Goal: Task Accomplishment & Management: Use online tool/utility

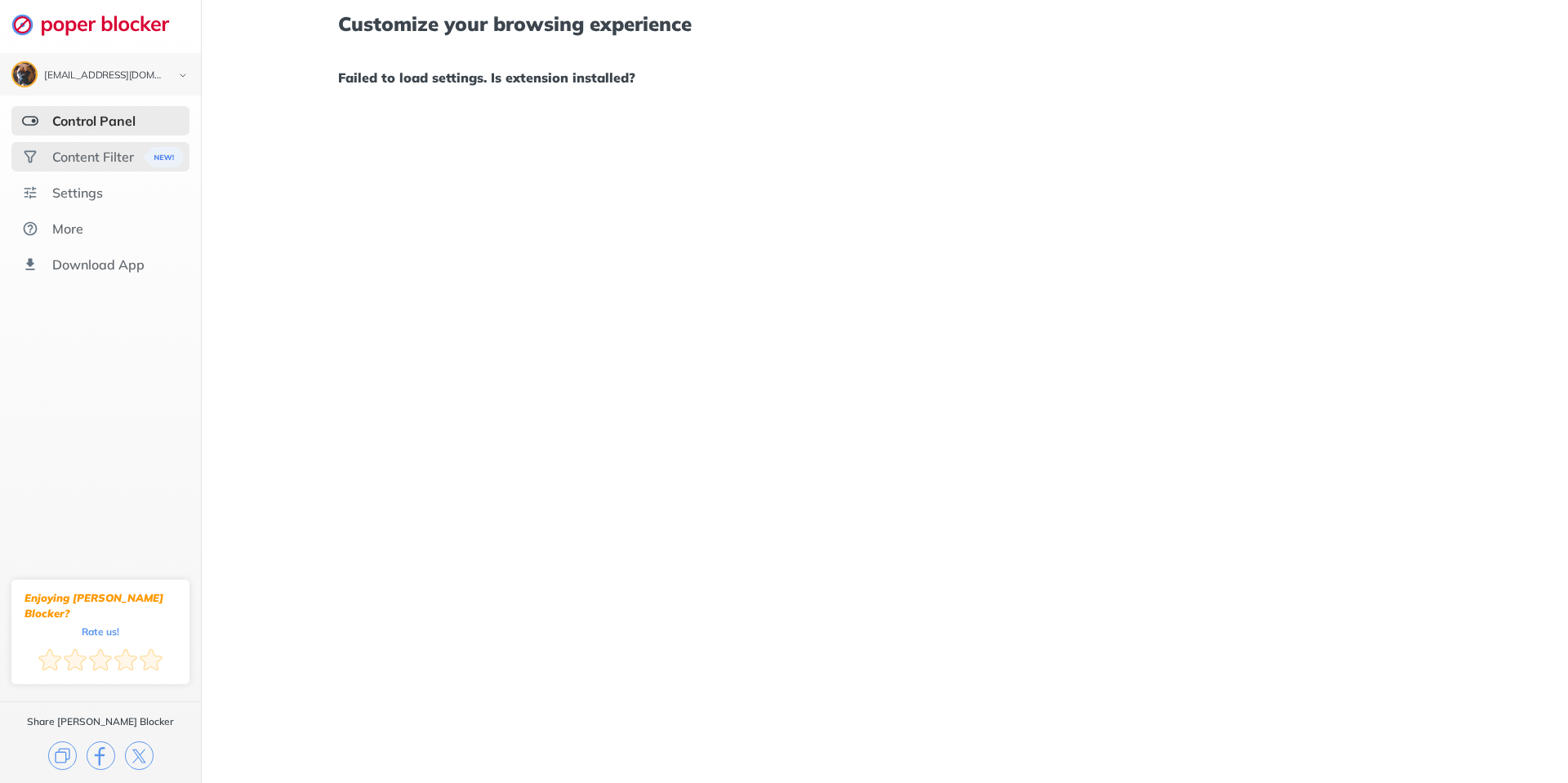
click at [62, 158] on div "Content Filter" at bounding box center [93, 157] width 81 height 16
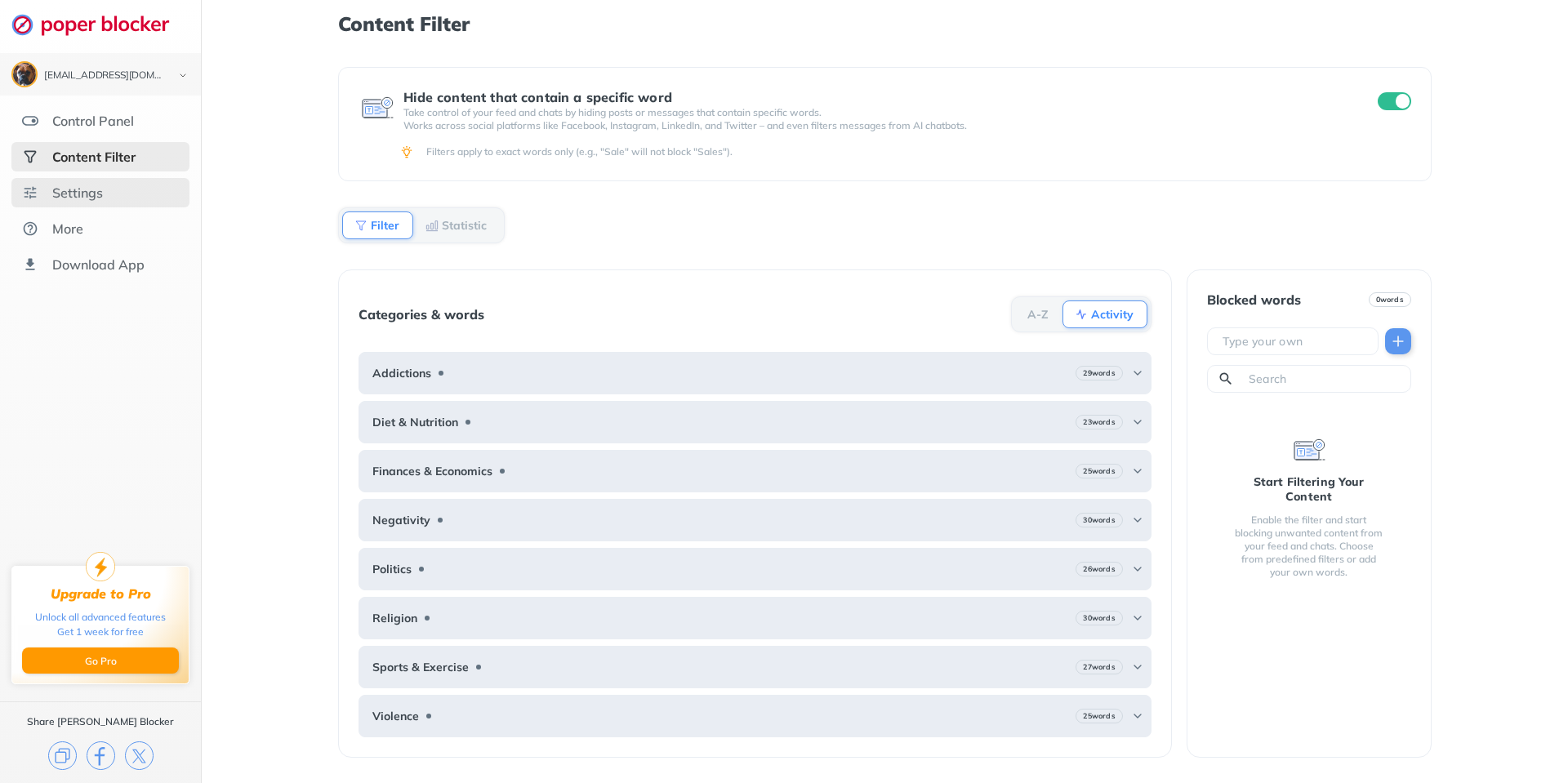
click at [75, 190] on div "Settings" at bounding box center [77, 192] width 51 height 16
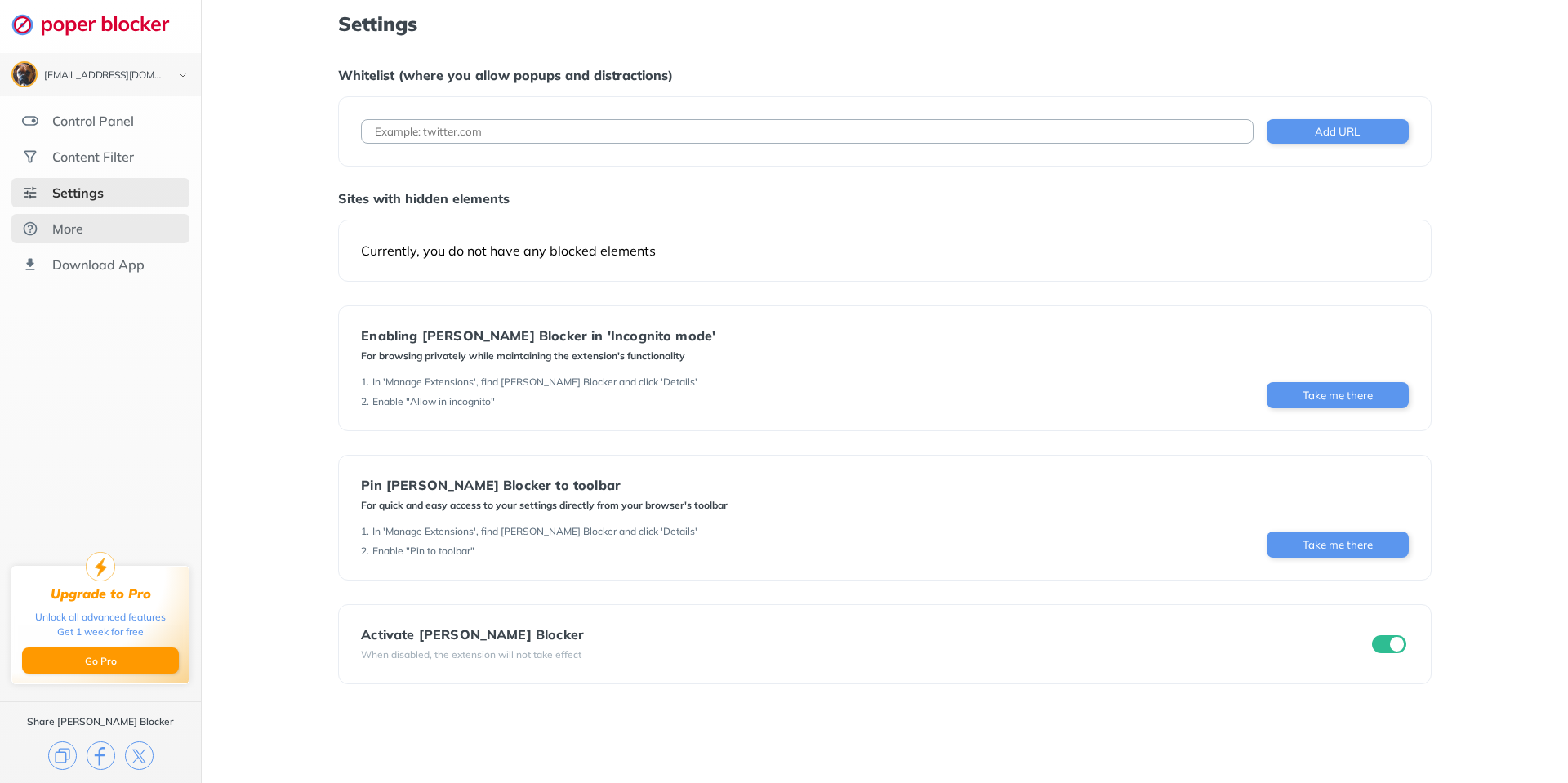
click at [78, 227] on div "More" at bounding box center [67, 229] width 31 height 16
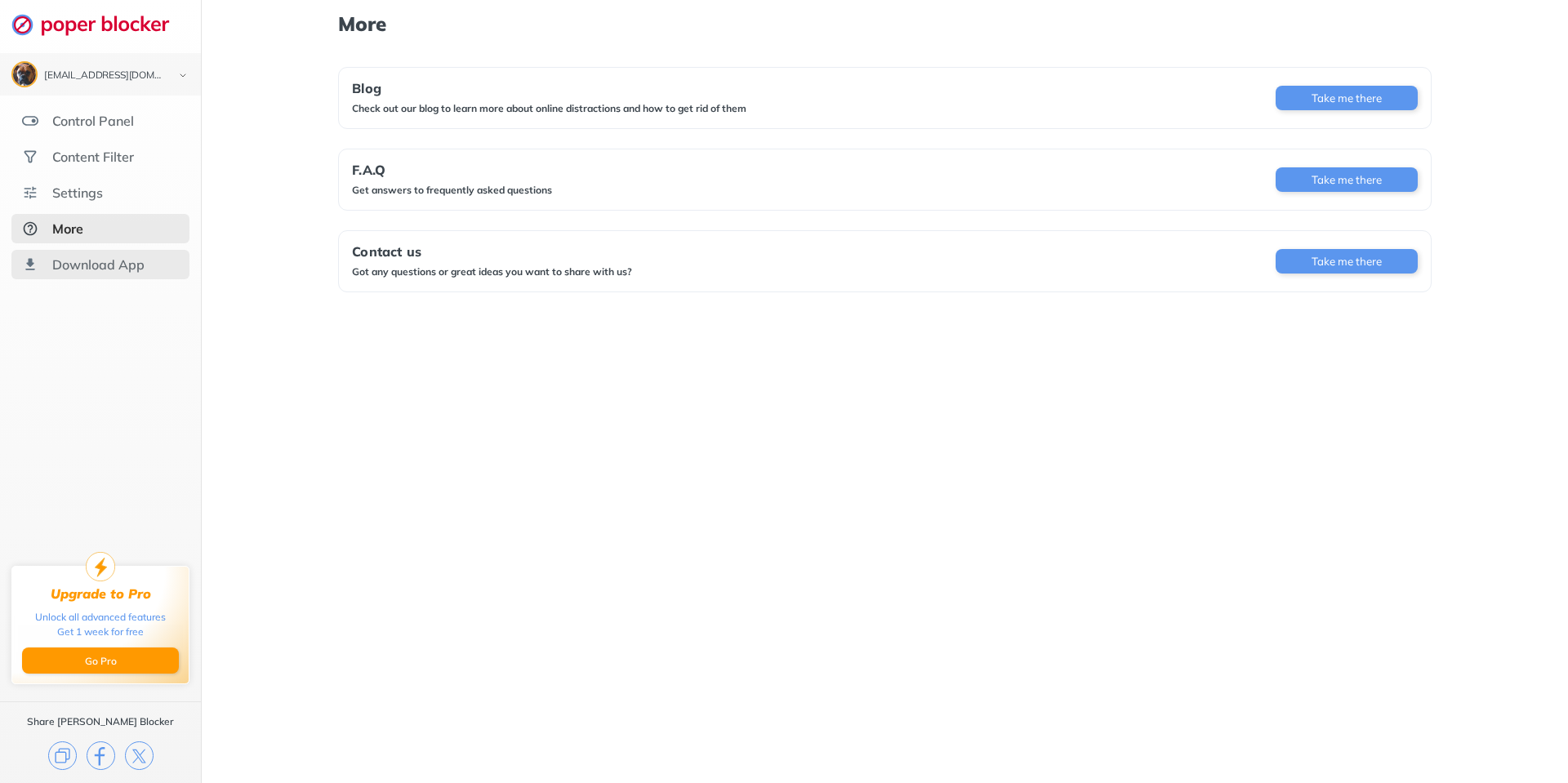
click at [76, 270] on div "Download App" at bounding box center [98, 265] width 92 height 16
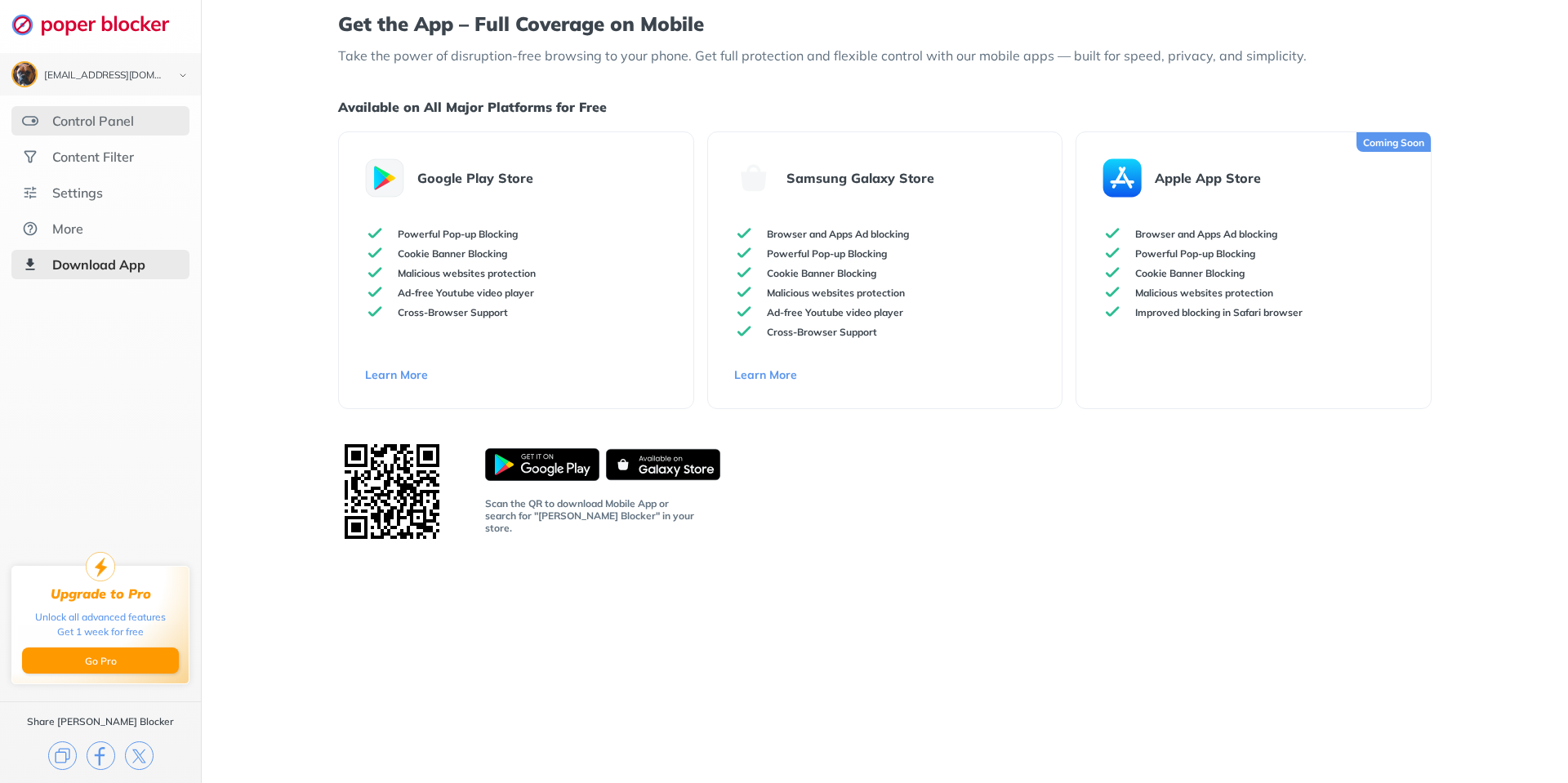
click at [90, 128] on div "Control Panel" at bounding box center [93, 121] width 81 height 16
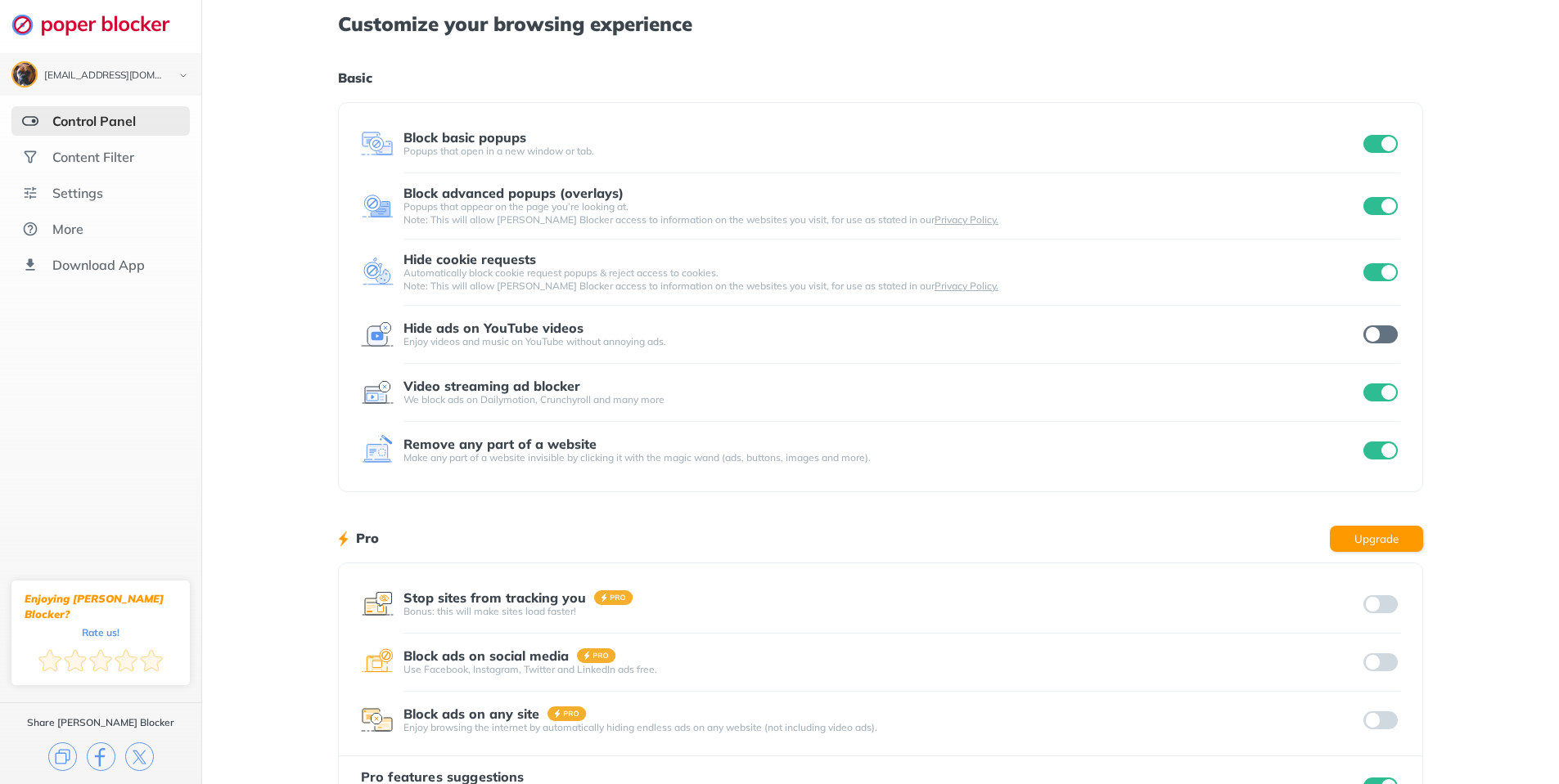
click at [1370, 149] on input "checkbox" at bounding box center [1380, 144] width 35 height 18
click at [1371, 211] on input "checkbox" at bounding box center [1380, 206] width 35 height 18
click at [1389, 142] on input "checkbox" at bounding box center [1380, 144] width 35 height 18
click at [1388, 207] on input "checkbox" at bounding box center [1380, 206] width 35 height 18
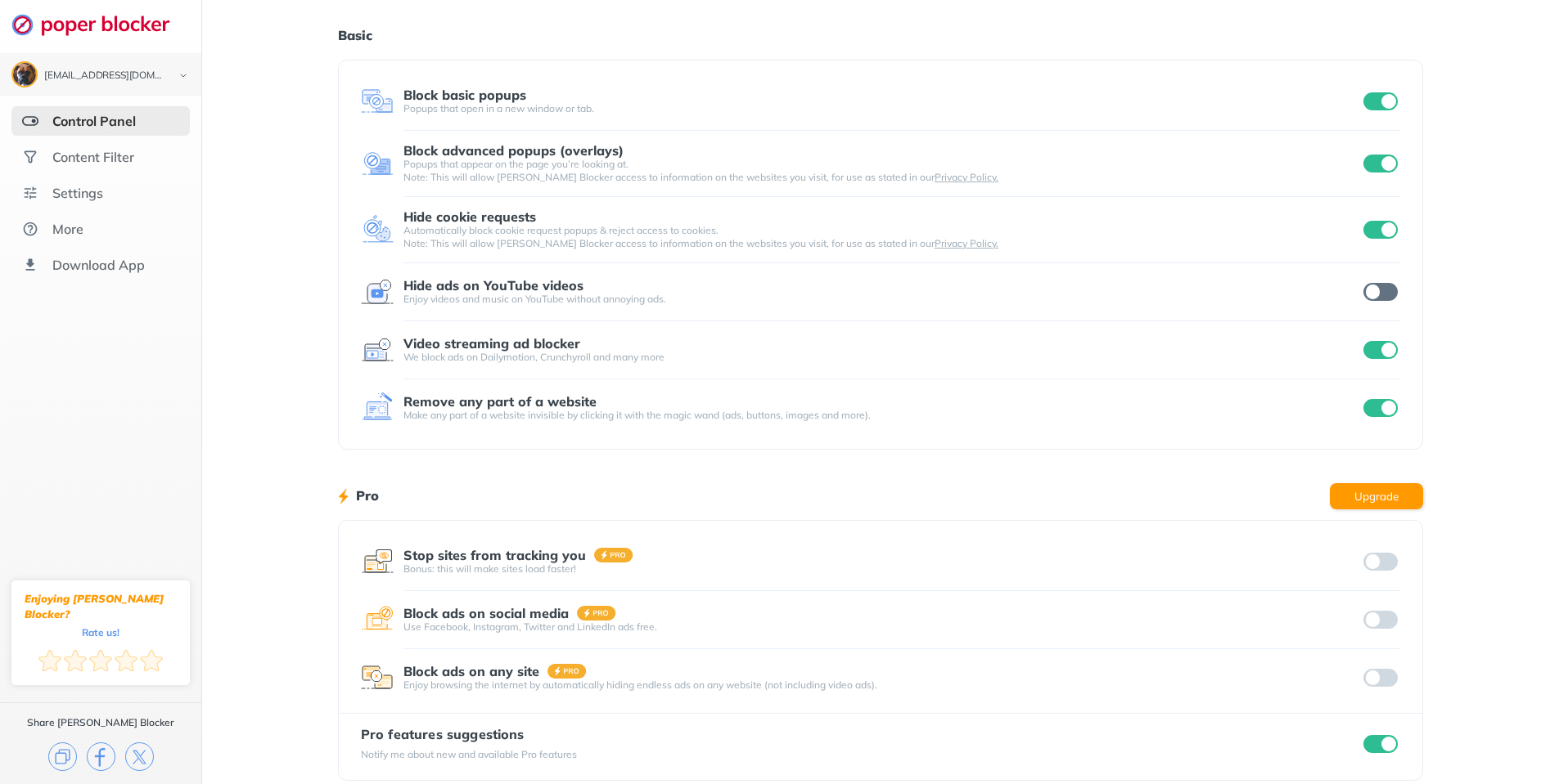
scroll to position [62, 0]
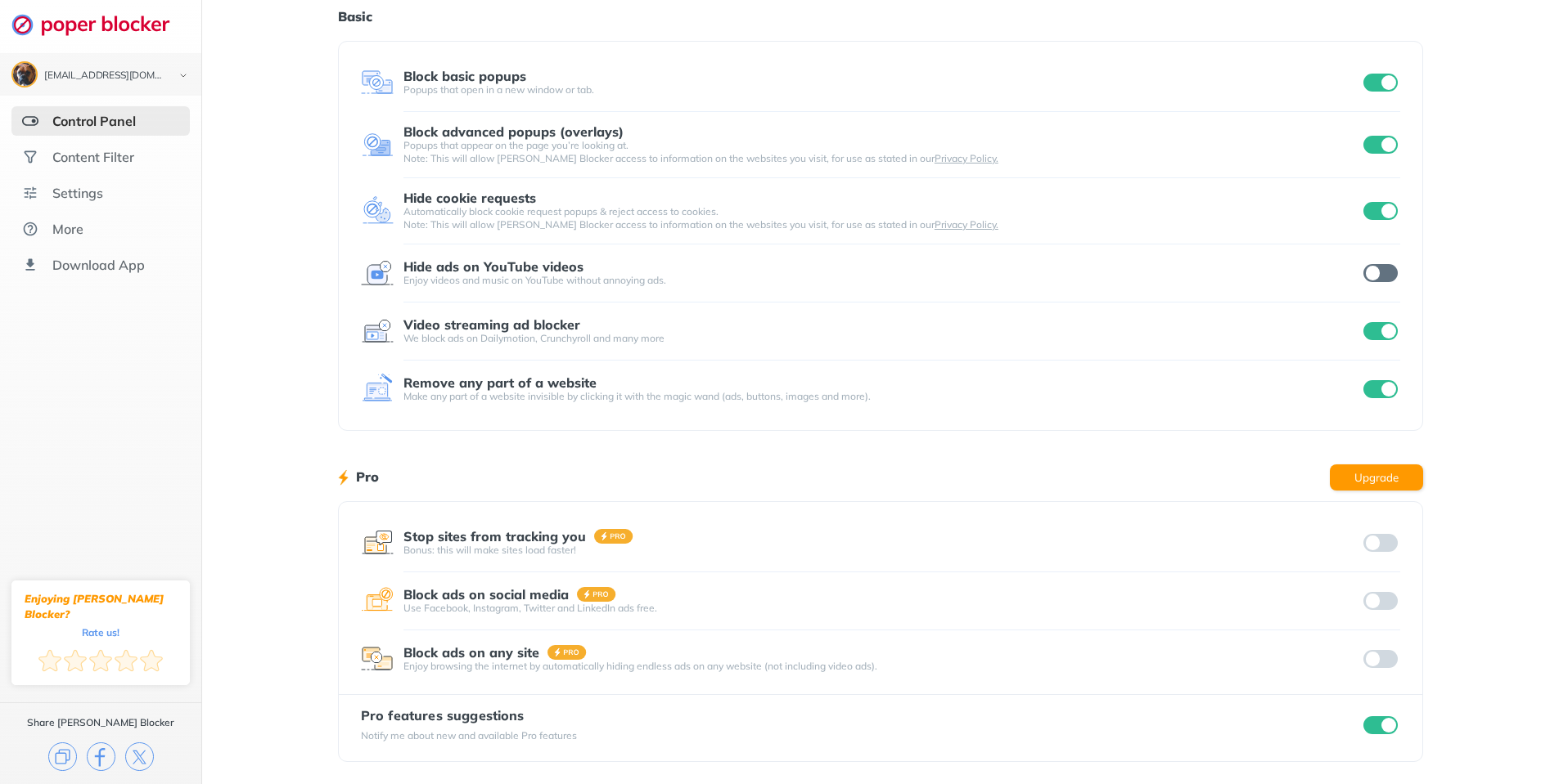
click at [1376, 733] on input "checkbox" at bounding box center [1380, 725] width 35 height 18
click at [1373, 392] on input "checkbox" at bounding box center [1380, 389] width 35 height 18
click at [1382, 272] on input "checkbox" at bounding box center [1380, 273] width 35 height 18
